Goal: Information Seeking & Learning: Check status

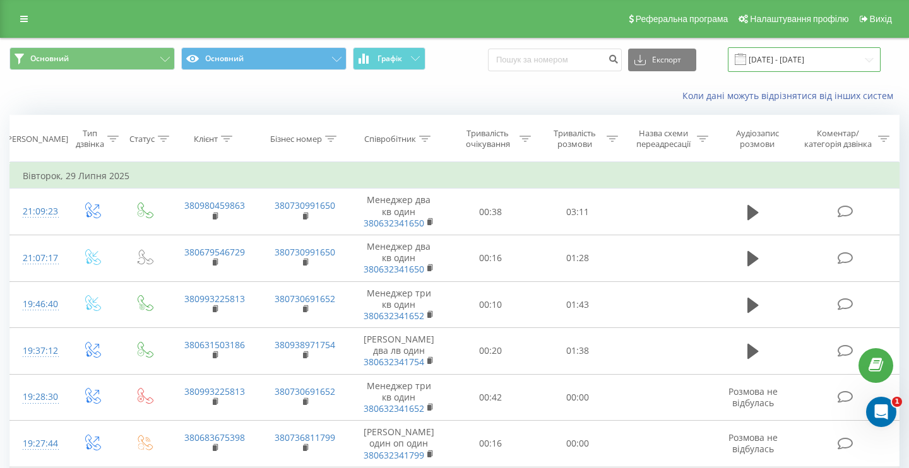
click at [766, 60] on input "29.07.2025 - 29.07.2025" at bounding box center [803, 59] width 153 height 25
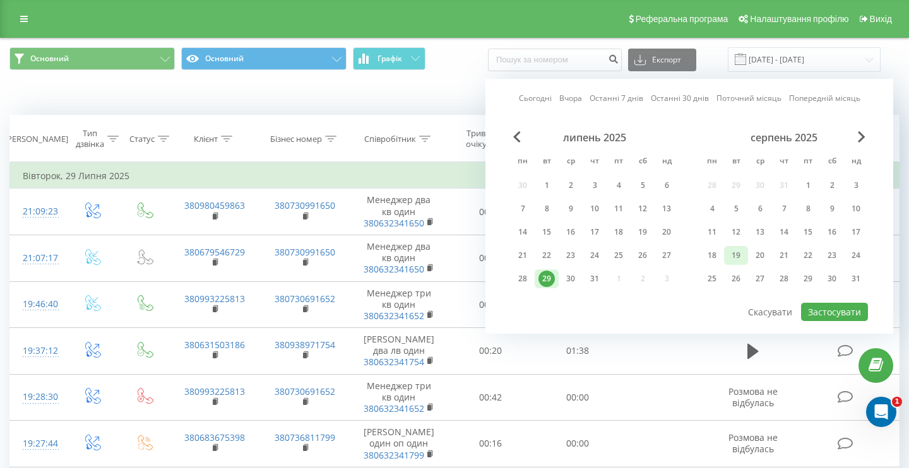
click at [734, 255] on div "19" at bounding box center [735, 255] width 16 height 16
click at [826, 305] on button "Застосувати" at bounding box center [834, 312] width 67 height 18
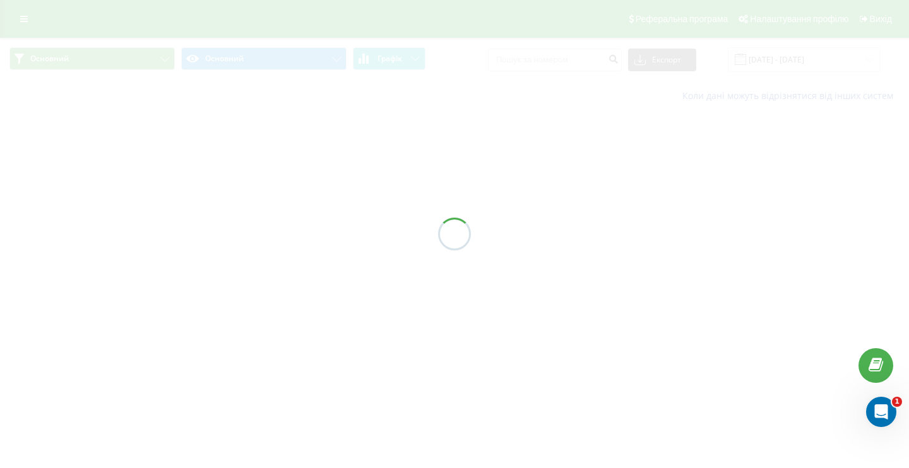
type input "19.08.2025 - 19.08.2025"
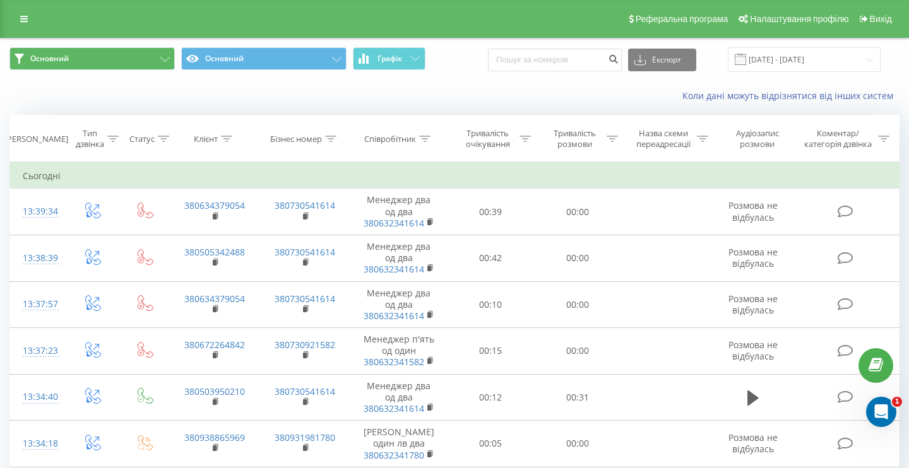
click at [164, 58] on icon at bounding box center [164, 59] width 9 height 5
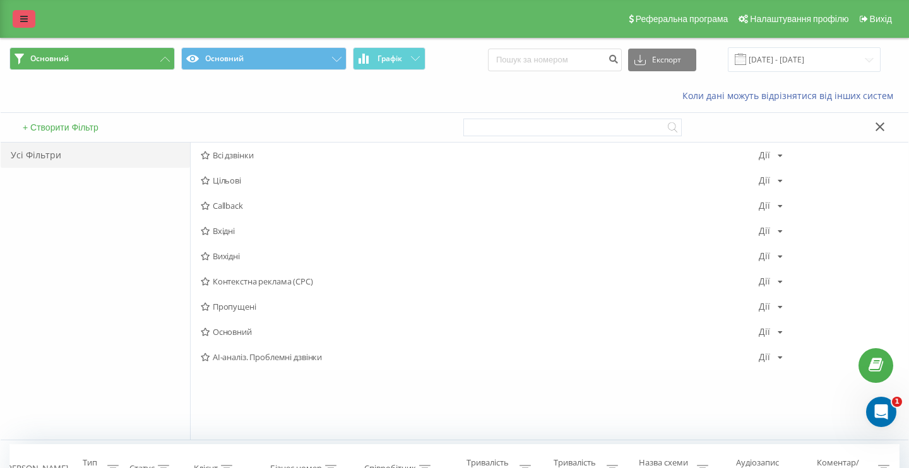
click at [25, 18] on icon at bounding box center [24, 19] width 8 height 9
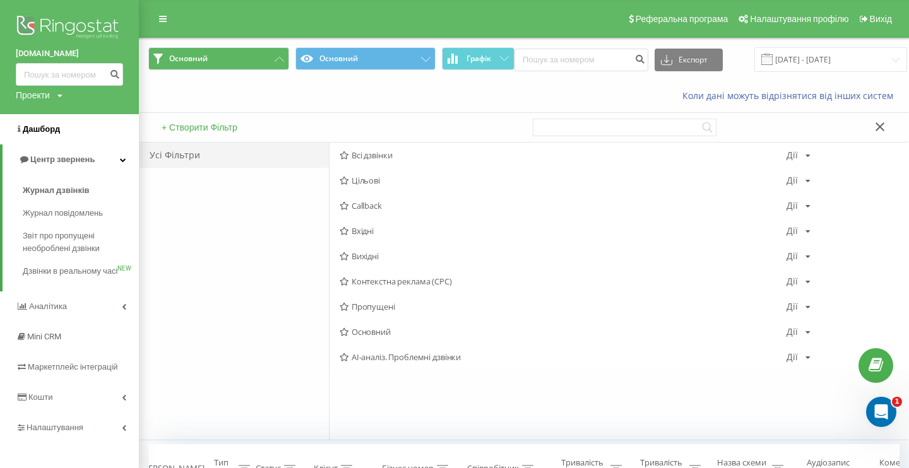
click at [47, 126] on span "Дашборд" at bounding box center [41, 128] width 37 height 9
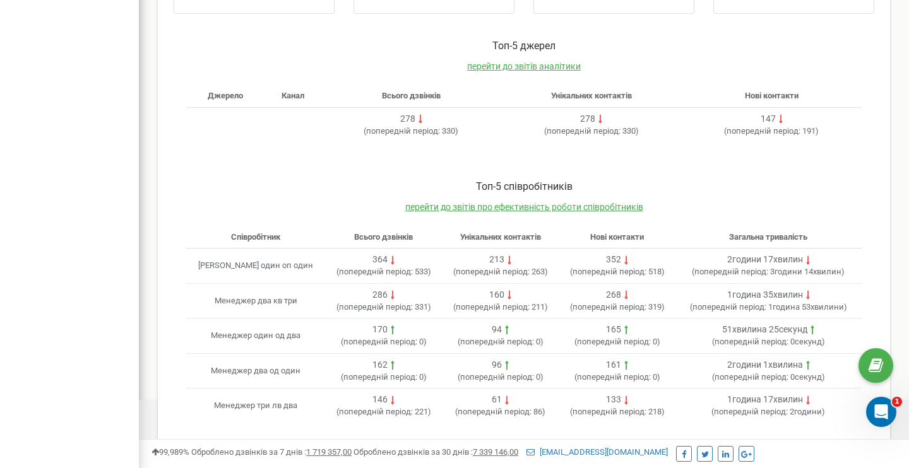
scroll to position [356, 0]
click at [527, 206] on span "перейти до звітів про ефективність роботи співробітників" at bounding box center [524, 208] width 238 height 10
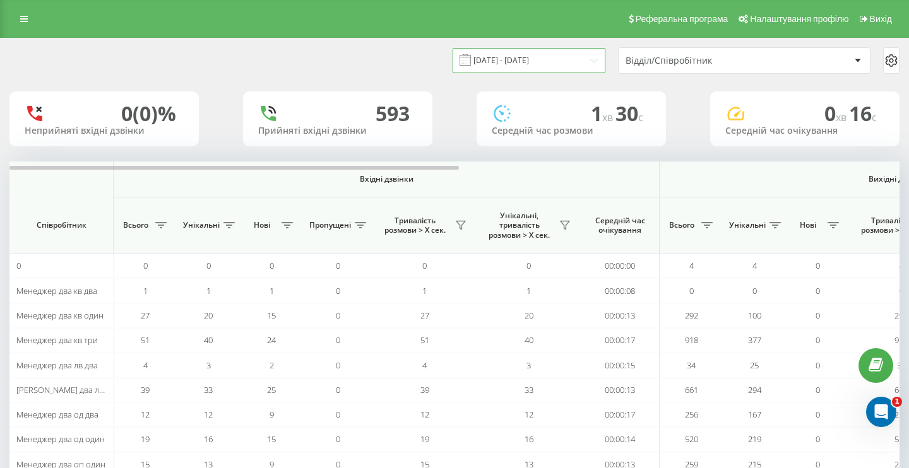
click at [557, 73] on input "[DATE] - [DATE]" at bounding box center [528, 60] width 153 height 25
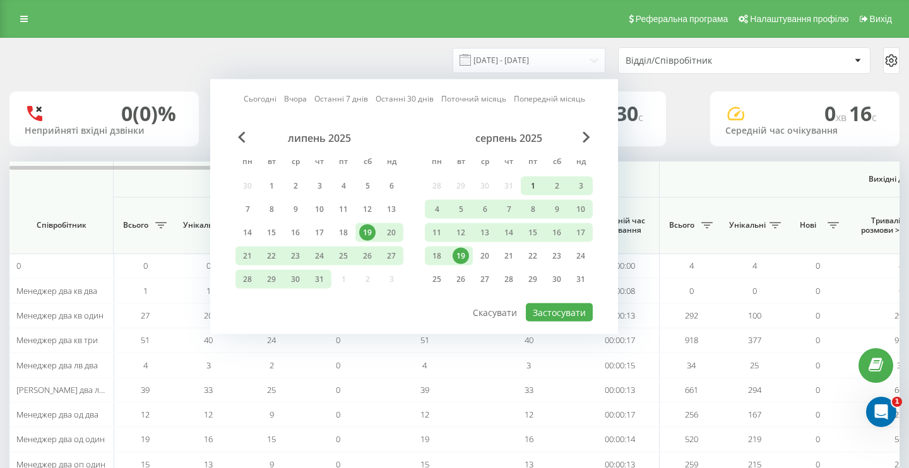
click at [531, 194] on div "1" at bounding box center [532, 186] width 16 height 16
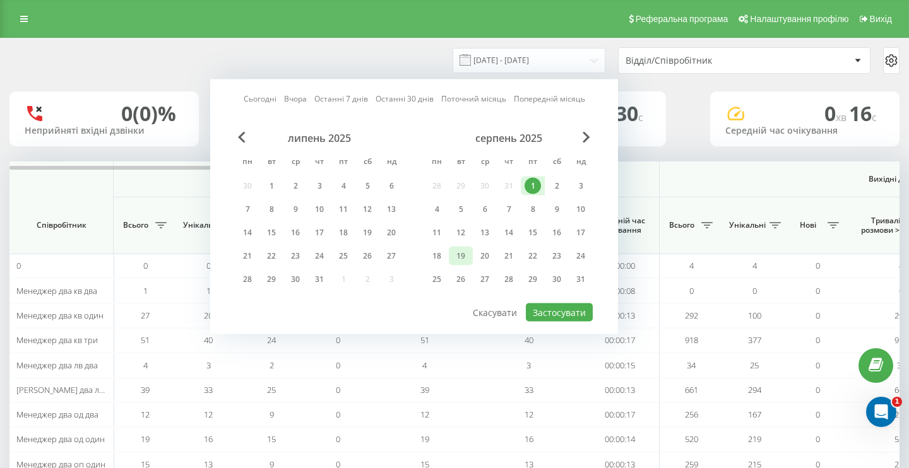
click at [460, 264] on div "19" at bounding box center [460, 256] width 16 height 16
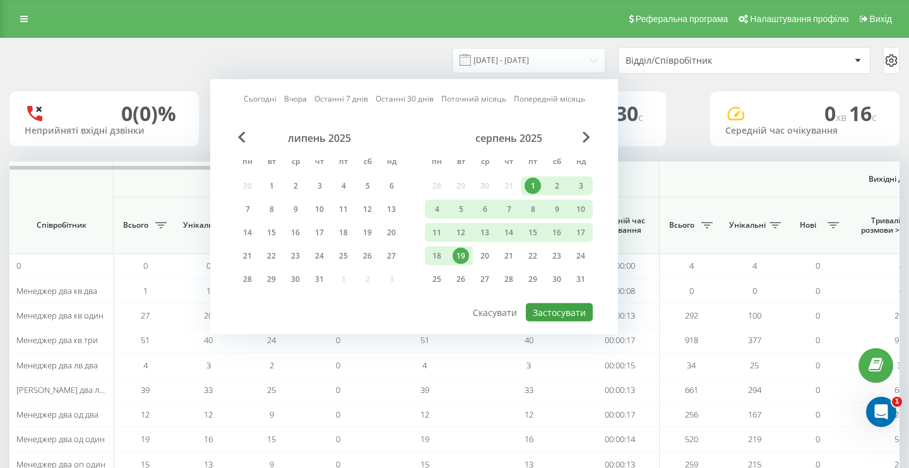
click at [558, 322] on button "Застосувати" at bounding box center [559, 312] width 67 height 18
type input "[DATE] - [DATE]"
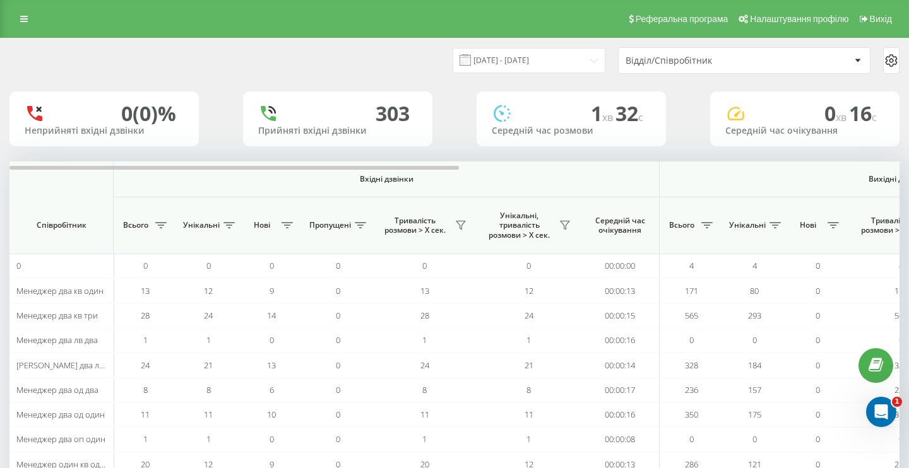
click at [698, 66] on div "Відділ/Співробітник" at bounding box center [700, 61] width 151 height 11
click at [602, 17] on div "Реферальна програма Налаштування профілю Вихід" at bounding box center [454, 19] width 909 height 38
click at [705, 228] on icon at bounding box center [706, 225] width 11 height 6
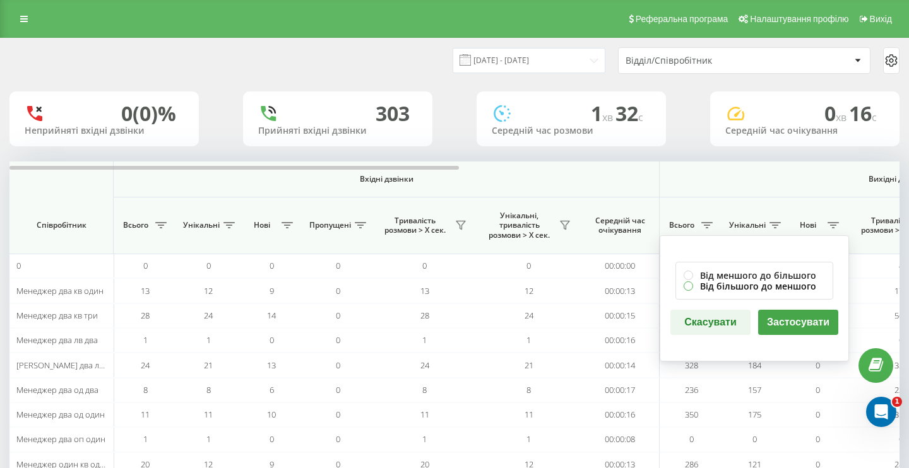
click at [688, 291] on label "Від більшого до меншого" at bounding box center [753, 286] width 141 height 11
radio input "true"
click at [780, 332] on button "Застосувати" at bounding box center [798, 322] width 80 height 25
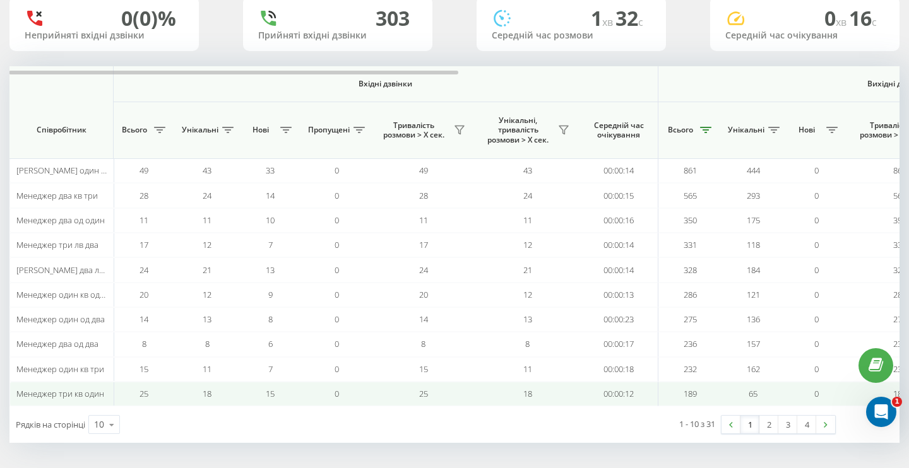
scroll to position [100, 0]
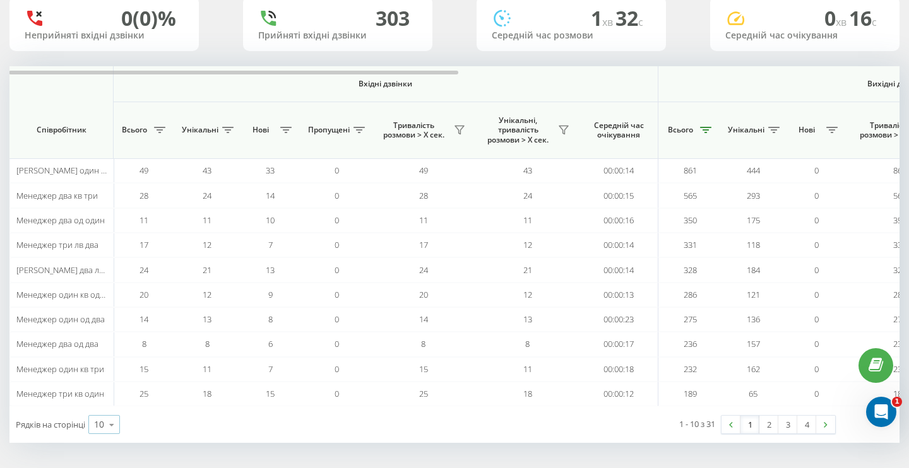
click at [115, 426] on icon at bounding box center [111, 425] width 19 height 25
click at [101, 389] on span "50" at bounding box center [99, 388] width 10 height 12
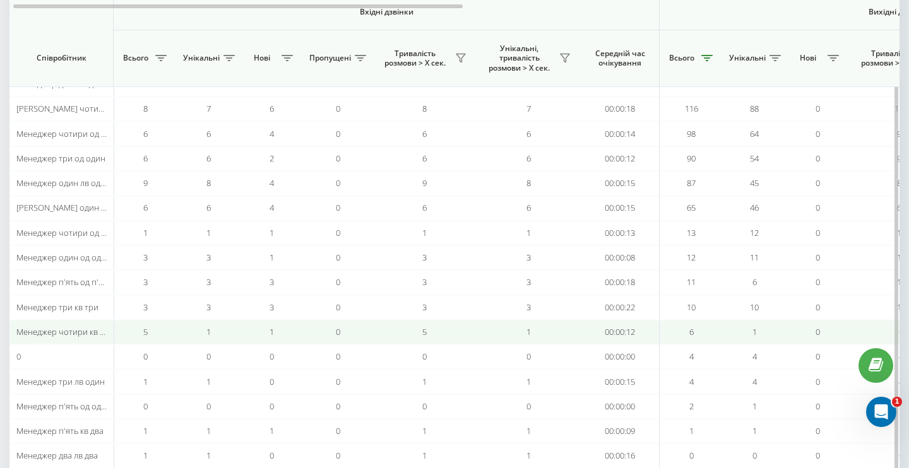
scroll to position [485, 0]
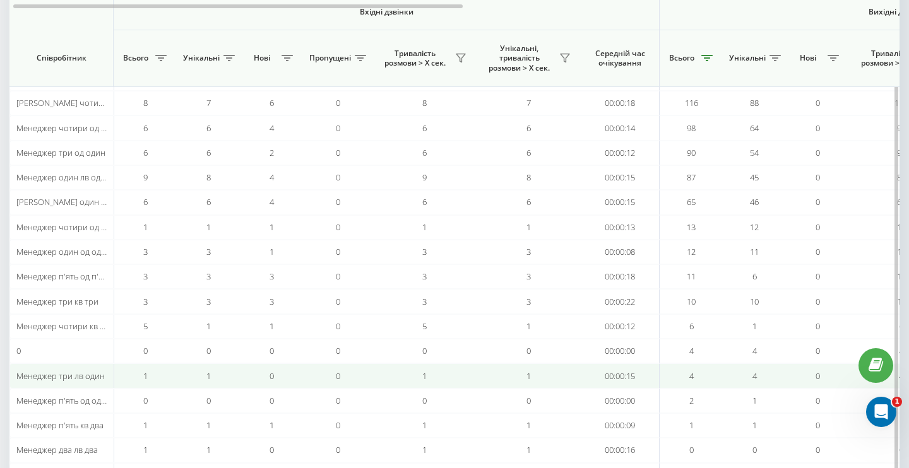
click at [78, 374] on span "Менеджер три лв один" at bounding box center [60, 375] width 88 height 11
click at [98, 372] on span "Менеджер три лв один" at bounding box center [60, 375] width 88 height 11
click at [149, 373] on td "1" at bounding box center [145, 375] width 63 height 25
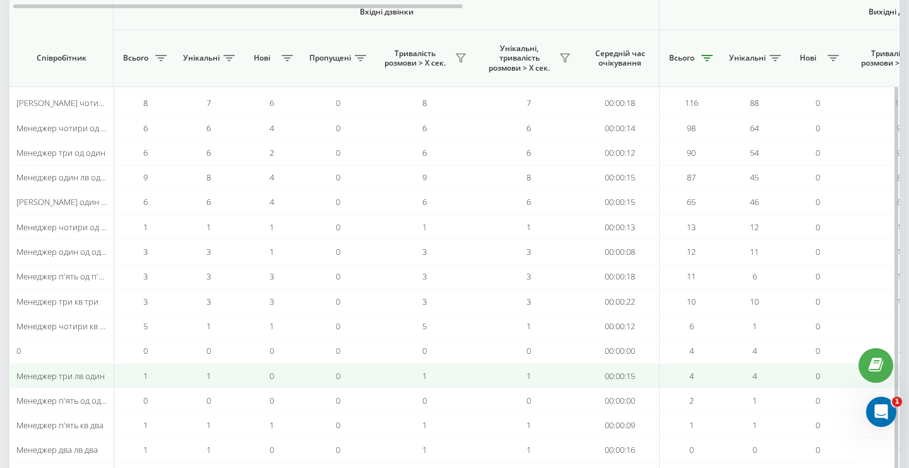
click at [149, 373] on td "1" at bounding box center [145, 375] width 63 height 25
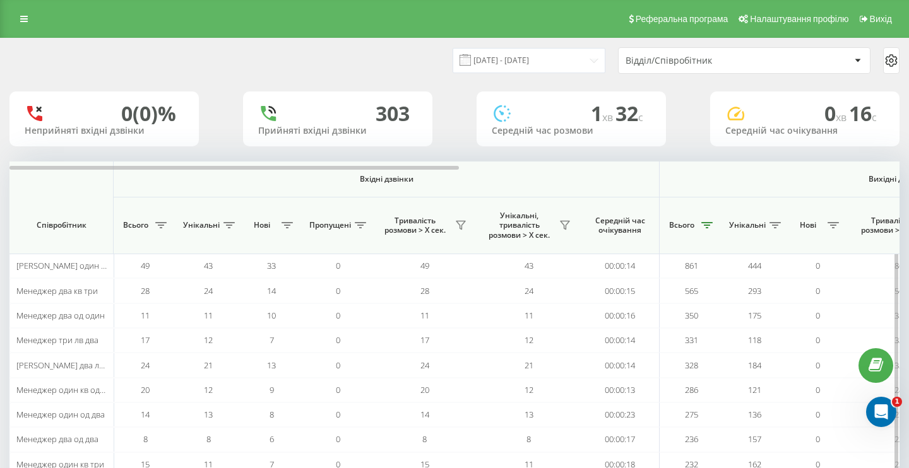
scroll to position [0, 0]
click at [669, 66] on div "Відділ/Співробітник" at bounding box center [743, 60] width 251 height 25
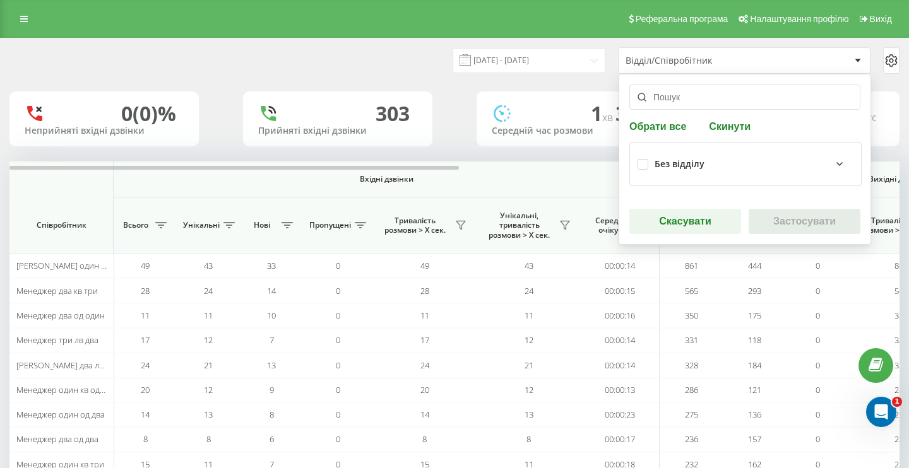
click at [838, 172] on icon at bounding box center [839, 163] width 15 height 15
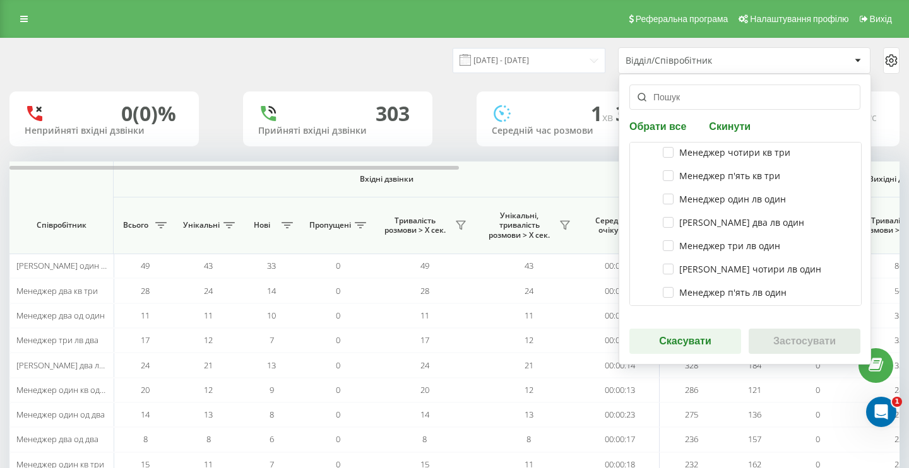
scroll to position [553, 0]
click at [674, 249] on label "Менеджер три лв один" at bounding box center [720, 243] width 117 height 11
checkbox input "true"
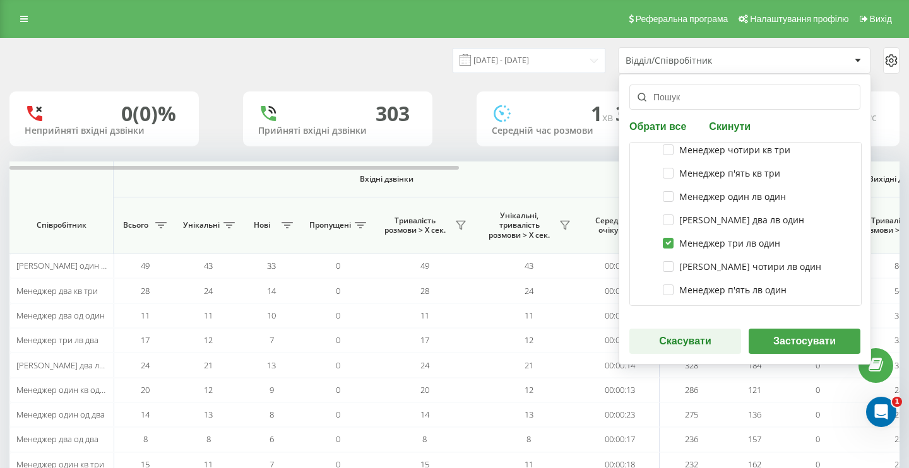
click at [799, 351] on button "Застосувати" at bounding box center [804, 341] width 112 height 25
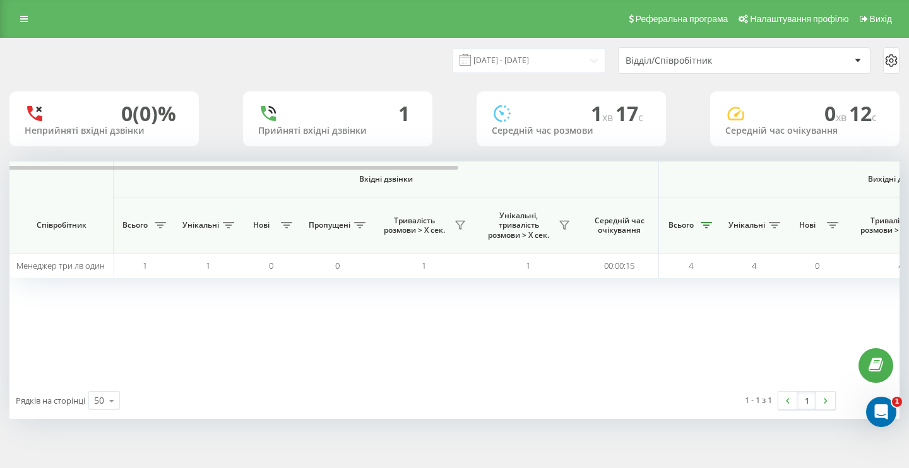
scroll to position [0, 0]
click at [565, 73] on input "[DATE] - [DATE]" at bounding box center [528, 60] width 153 height 25
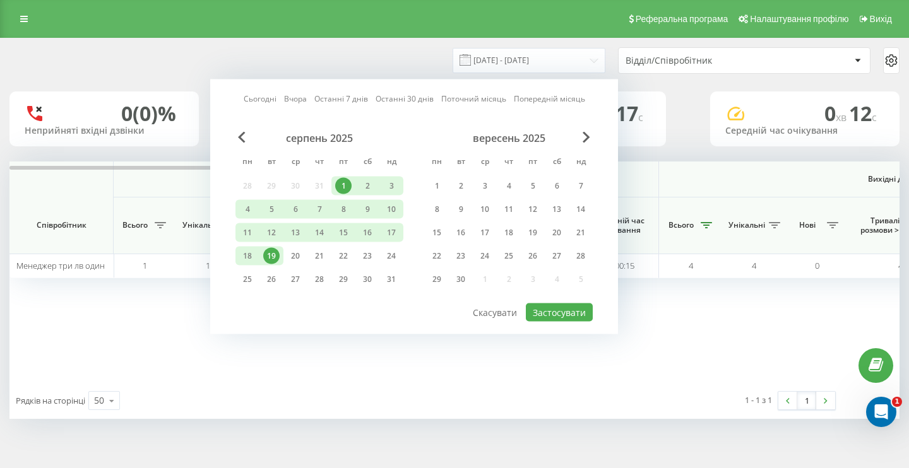
click at [395, 105] on link "Останні 30 днів" at bounding box center [404, 99] width 58 height 12
click at [556, 319] on button "Застосувати" at bounding box center [559, 312] width 67 height 18
type input "[DATE] - [DATE]"
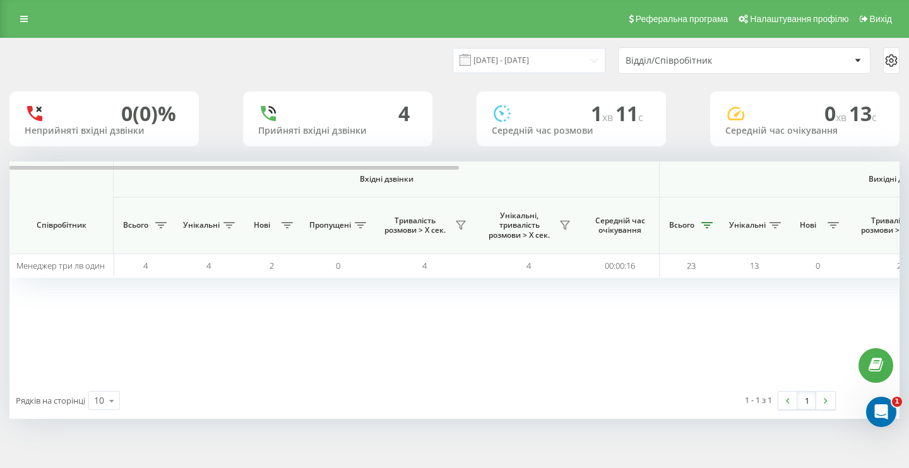
click at [364, 367] on div "Вхідні дзвінки Вихідні дзвінки Всі дзвінки Співробітник Всього Унікальні Нові П…" at bounding box center [454, 272] width 890 height 221
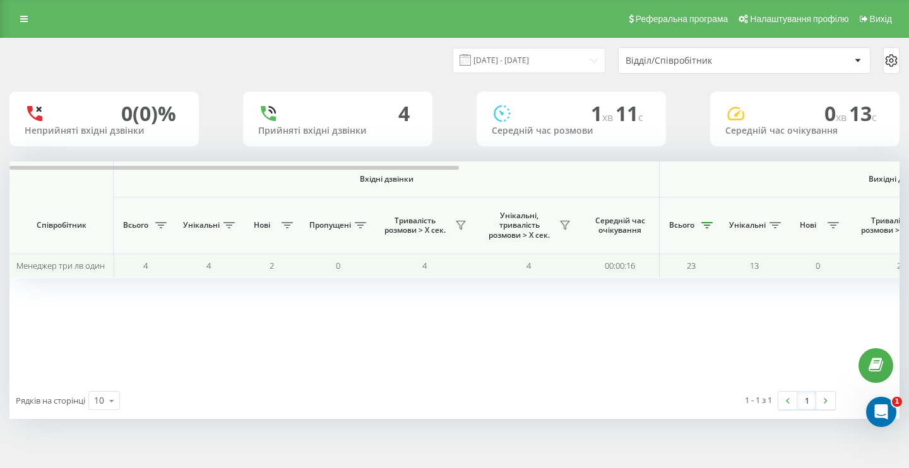
click at [692, 271] on span "23" at bounding box center [690, 265] width 9 height 11
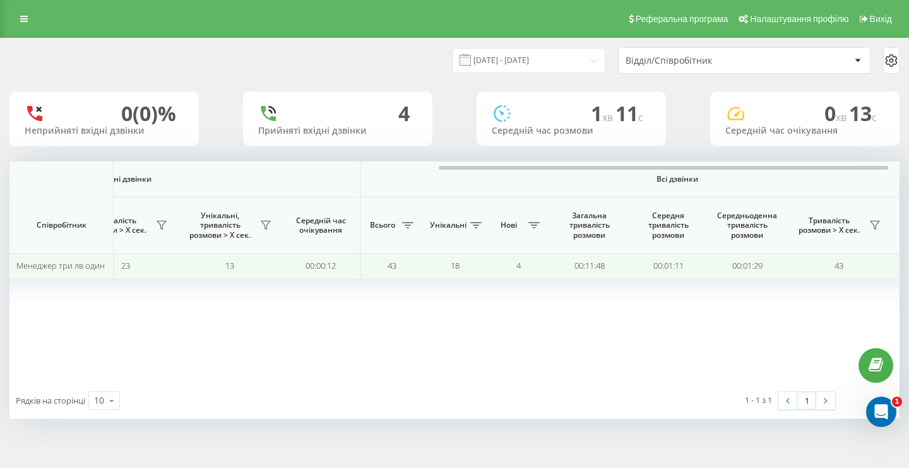
scroll to position [0, 871]
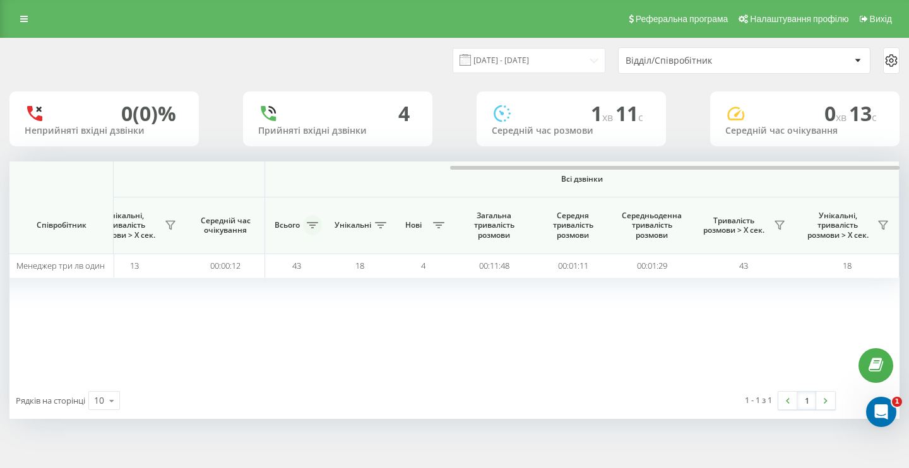
click at [312, 228] on icon at bounding box center [312, 225] width 11 height 6
click at [224, 356] on div "Вхідні дзвінки Вихідні дзвінки Всі дзвінки Співробітник Всього Унікальні Нові П…" at bounding box center [454, 272] width 890 height 221
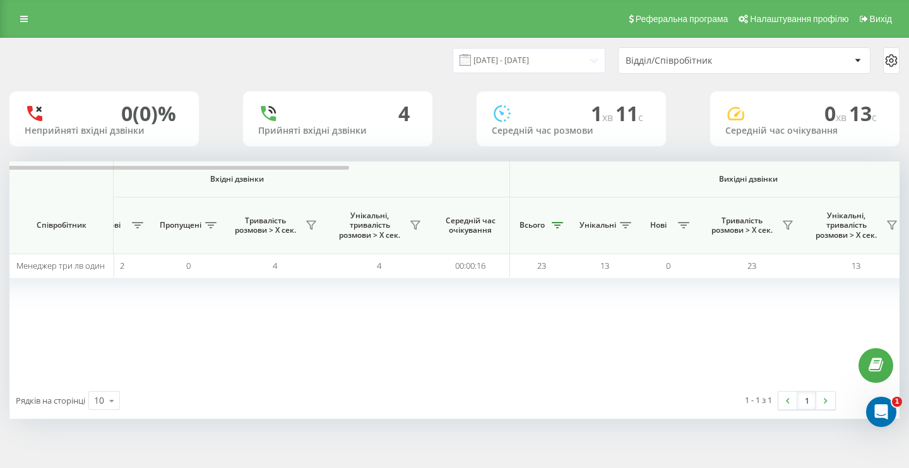
scroll to position [0, 0]
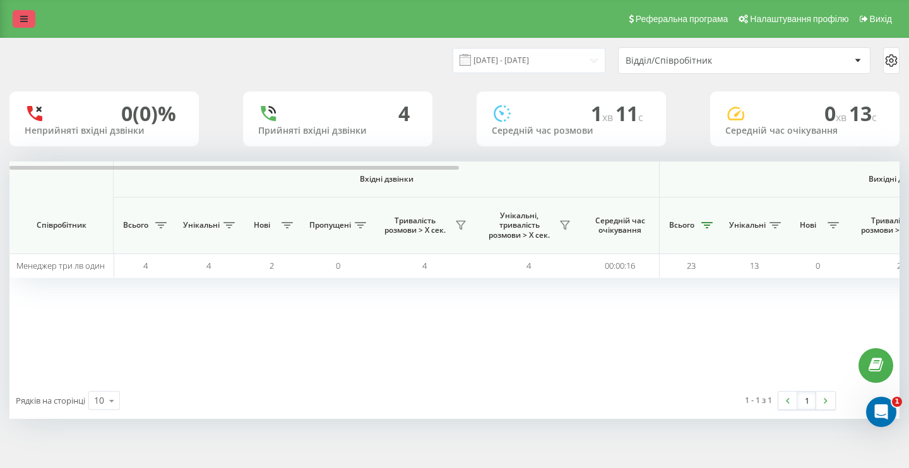
click at [25, 23] on icon at bounding box center [24, 19] width 8 height 9
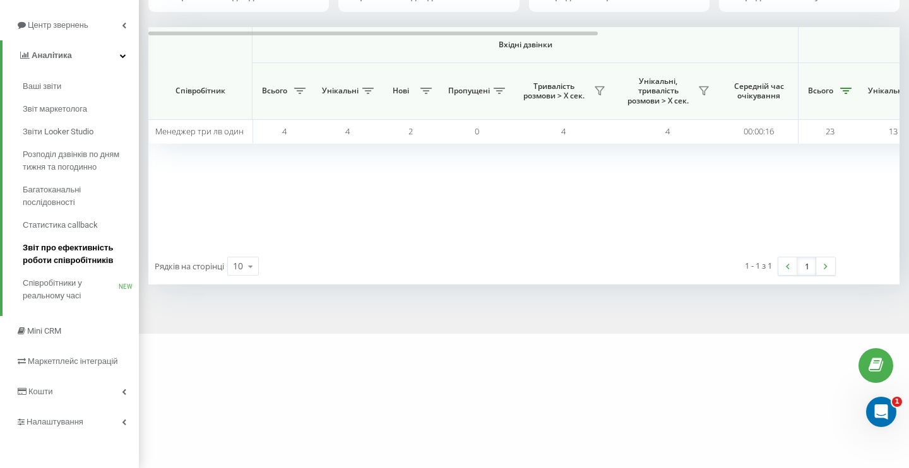
scroll to position [134, 0]
click at [41, 389] on span "Кошти" at bounding box center [41, 391] width 26 height 9
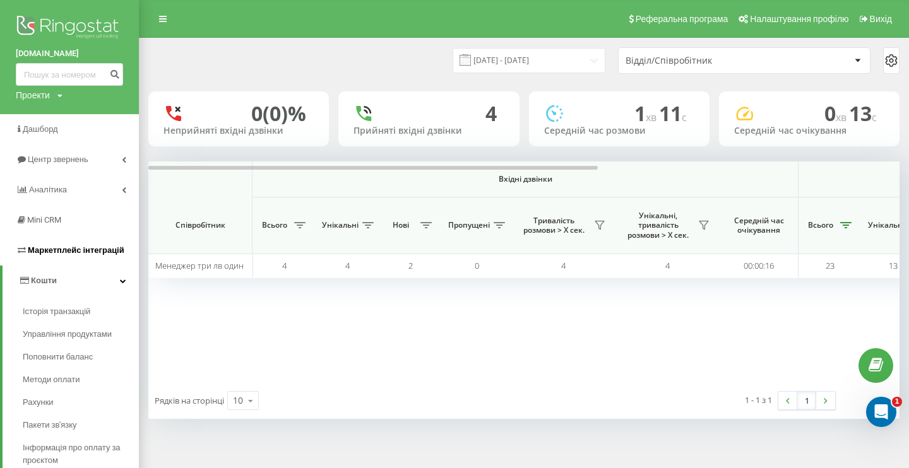
scroll to position [0, 0]
click at [38, 131] on span "Дашборд" at bounding box center [41, 128] width 37 height 9
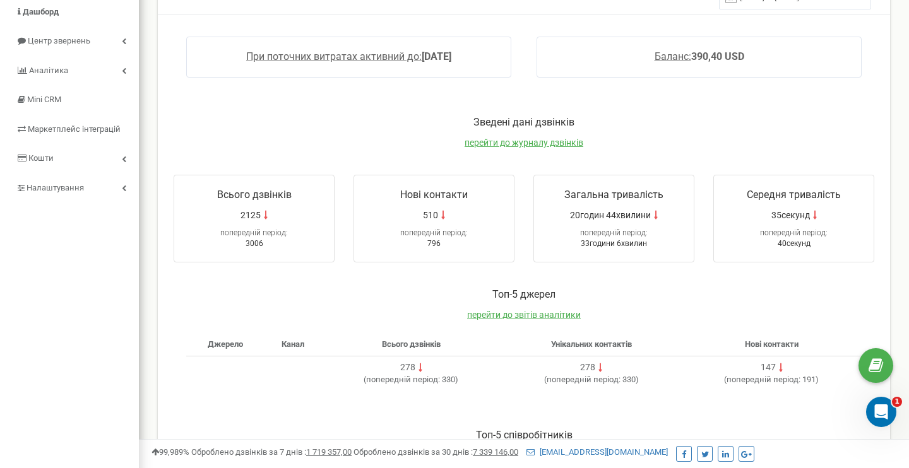
scroll to position [107, 0]
click at [490, 145] on span "перейти до журналу дзвінків" at bounding box center [523, 144] width 119 height 10
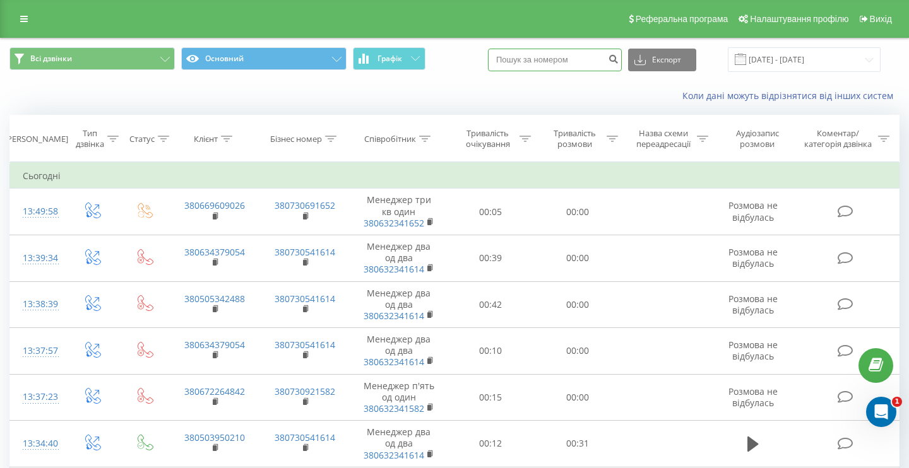
click at [552, 71] on input at bounding box center [555, 60] width 134 height 23
paste input "[PHONE_NUMBER]"
type input "[PHONE_NUMBER]"
click at [618, 61] on icon "submit" at bounding box center [613, 58] width 11 height 8
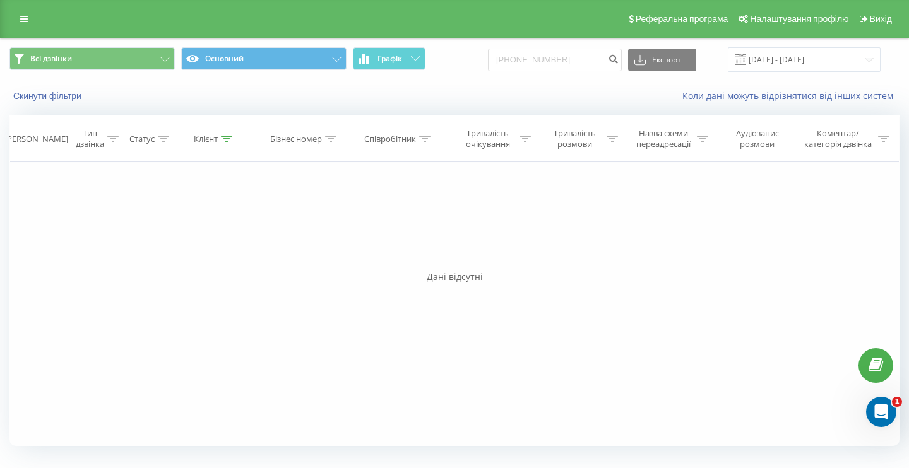
click at [423, 142] on icon at bounding box center [424, 139] width 11 height 6
click at [372, 240] on input "text" at bounding box center [398, 229] width 111 height 22
paste input "[PHONE_NUMBER]"
type input "[PHONE_NUMBER]"
click at [421, 264] on span "OK" at bounding box center [425, 254] width 35 height 20
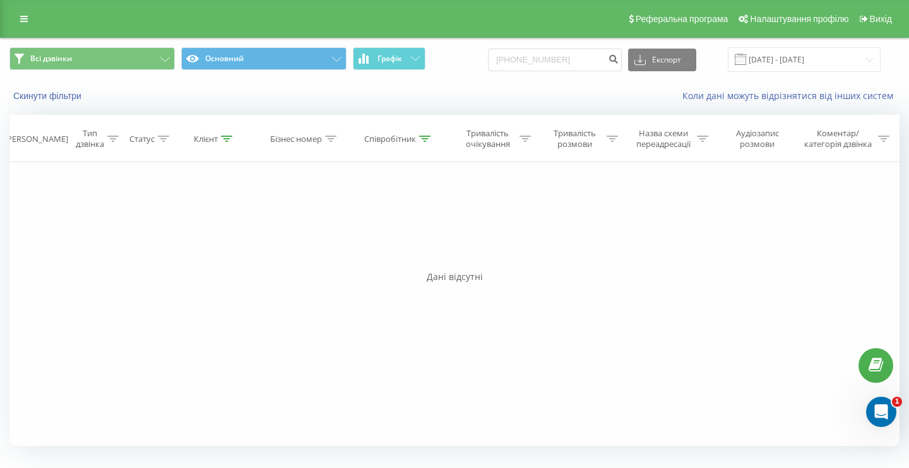
click at [418, 141] on div "Співробітник" at bounding box center [397, 139] width 66 height 11
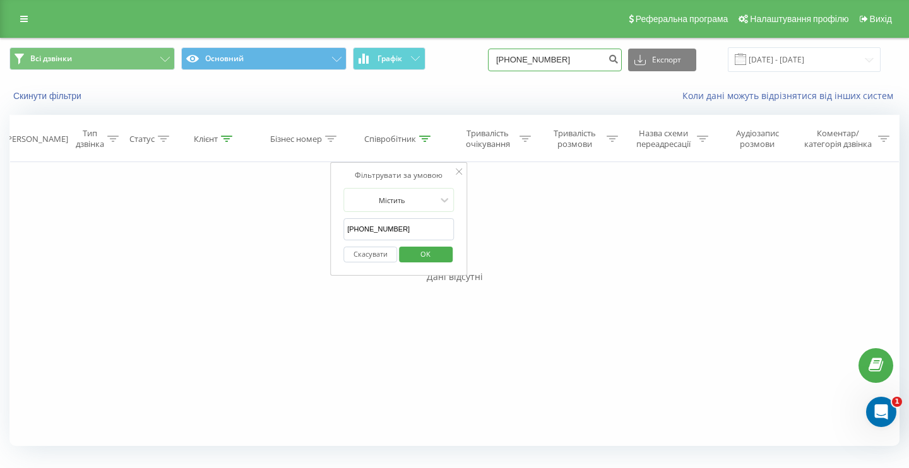
drag, startPoint x: 598, startPoint y: 60, endPoint x: 457, endPoint y: 59, distance: 141.3
click at [459, 59] on div "Всі дзвінки Основний Графік [PHONE_NUMBER] Експорт .csv .xls .xlsx [DATE] - [DA…" at bounding box center [454, 59] width 890 height 25
click at [434, 197] on div "Фільтрувати за умовою Містить +380 (63) 234 17 72 Скасувати OK" at bounding box center [399, 219] width 138 height 114
click at [503, 227] on div "Фільтрувати за умовою Дорівнює Введіть значення Скасувати OK Фільтрувати за умо…" at bounding box center [454, 304] width 890 height 284
click at [368, 262] on button "Скасувати" at bounding box center [370, 255] width 54 height 16
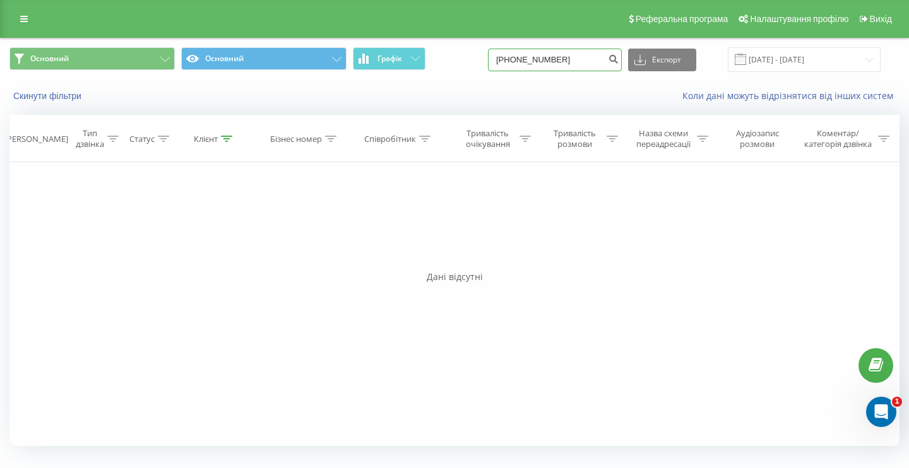
drag, startPoint x: 601, startPoint y: 72, endPoint x: 505, endPoint y: 72, distance: 95.9
click at [505, 72] on div "Основний Основний Графік +380(63)2341772 Експорт .csv .xls .xlsx 19.05.2025 - 1…" at bounding box center [454, 59] width 890 height 25
click at [618, 61] on icon "submit" at bounding box center [613, 58] width 11 height 8
click at [475, 102] on div "Коли дані можуть відрізнятися вiд інших систем" at bounding box center [624, 96] width 567 height 13
click at [21, 23] on icon at bounding box center [24, 19] width 8 height 9
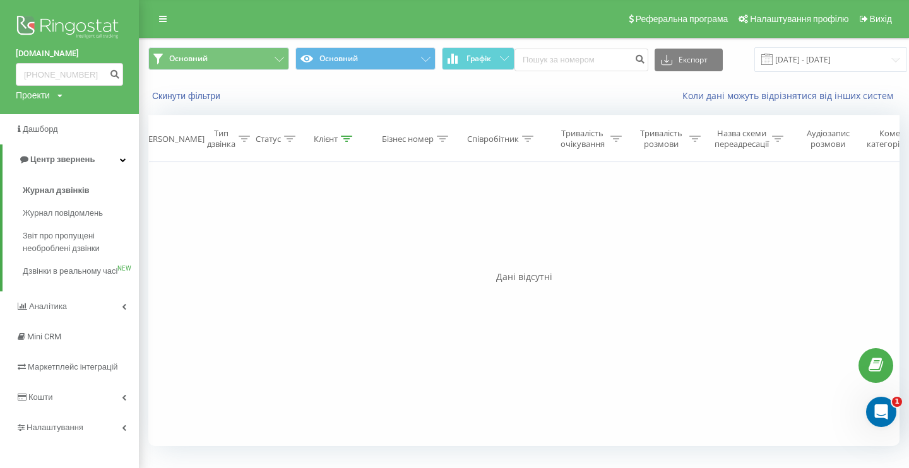
click at [265, 98] on div "Скинути фільтри Коли дані можуть відрізнятися вiд інших систем" at bounding box center [523, 96] width 768 height 30
click at [204, 102] on button "Скинути фільтри" at bounding box center [187, 95] width 78 height 11
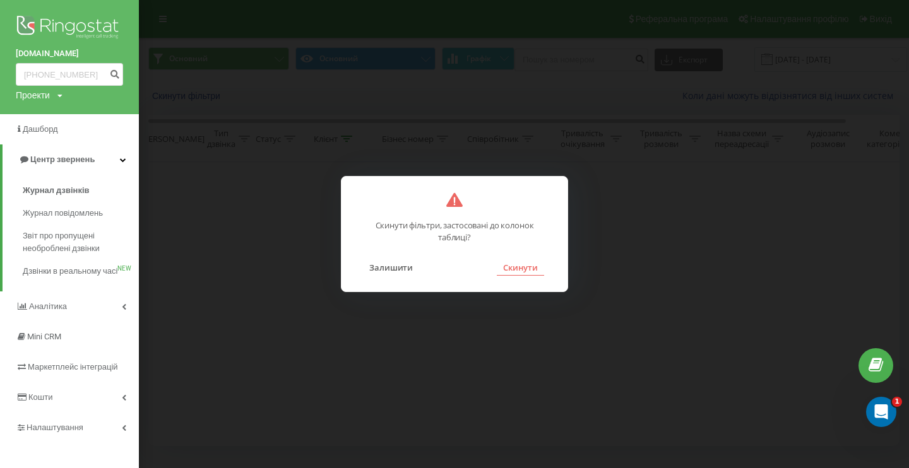
click at [513, 261] on button "Скинути" at bounding box center [520, 267] width 47 height 16
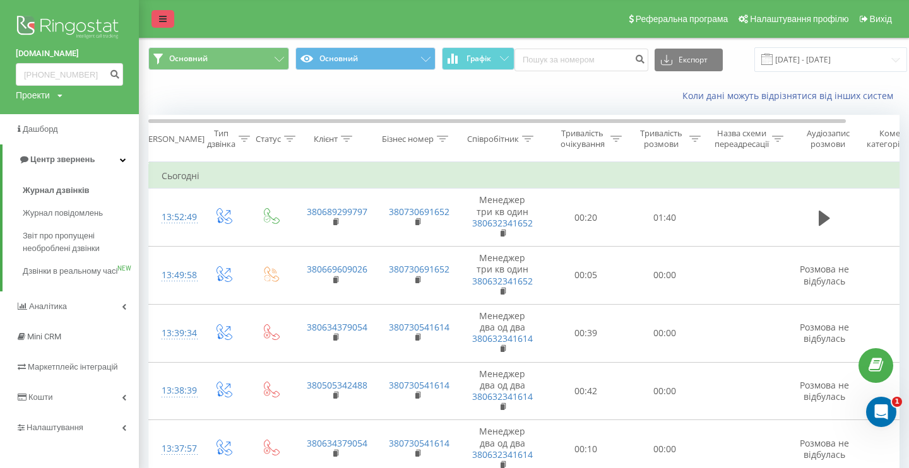
click at [165, 22] on icon at bounding box center [163, 19] width 8 height 9
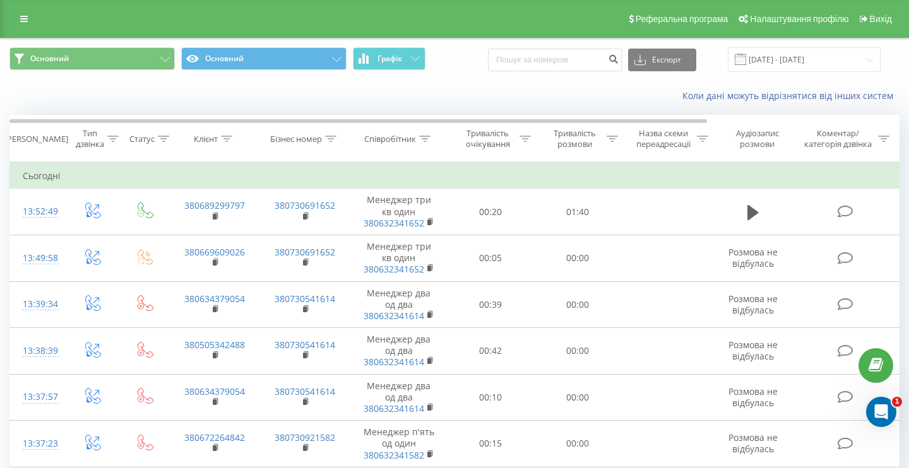
click at [426, 144] on div at bounding box center [424, 139] width 11 height 11
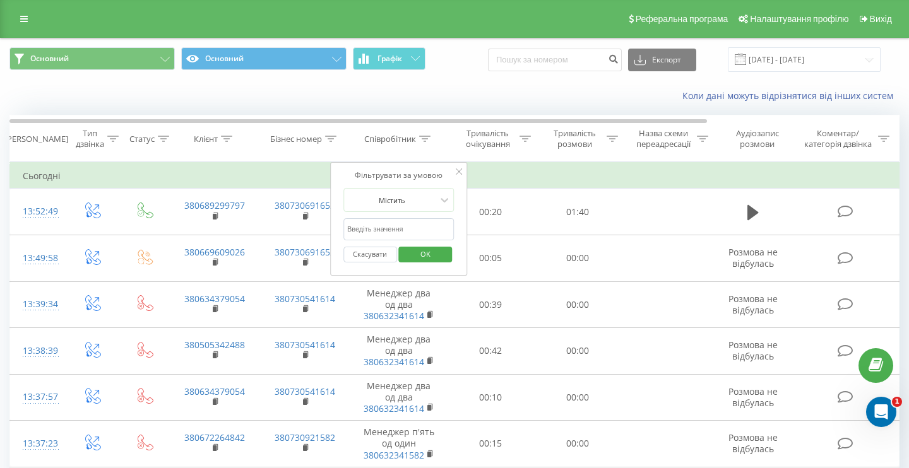
click at [364, 240] on input "text" at bounding box center [398, 229] width 111 height 22
paste input "+380 (63) 234 17 72"
type input "380632341772"
click at [425, 262] on button "OK" at bounding box center [426, 255] width 54 height 16
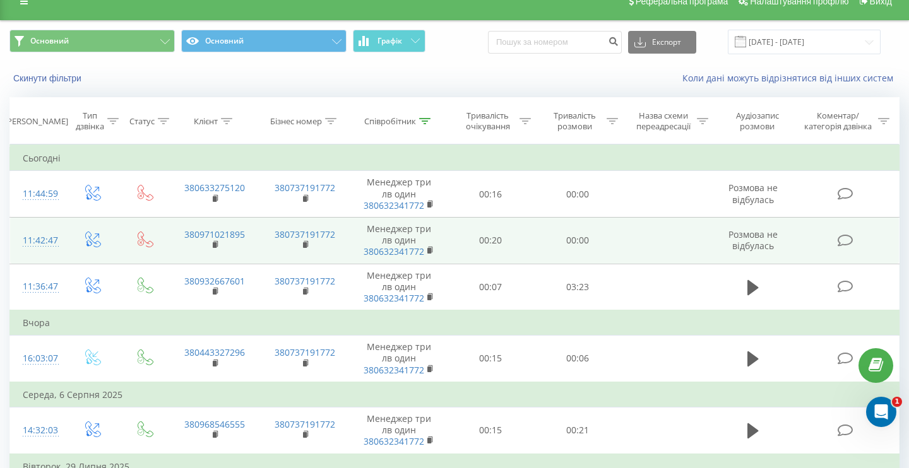
scroll to position [23, 0]
